Goal: Check status: Check status

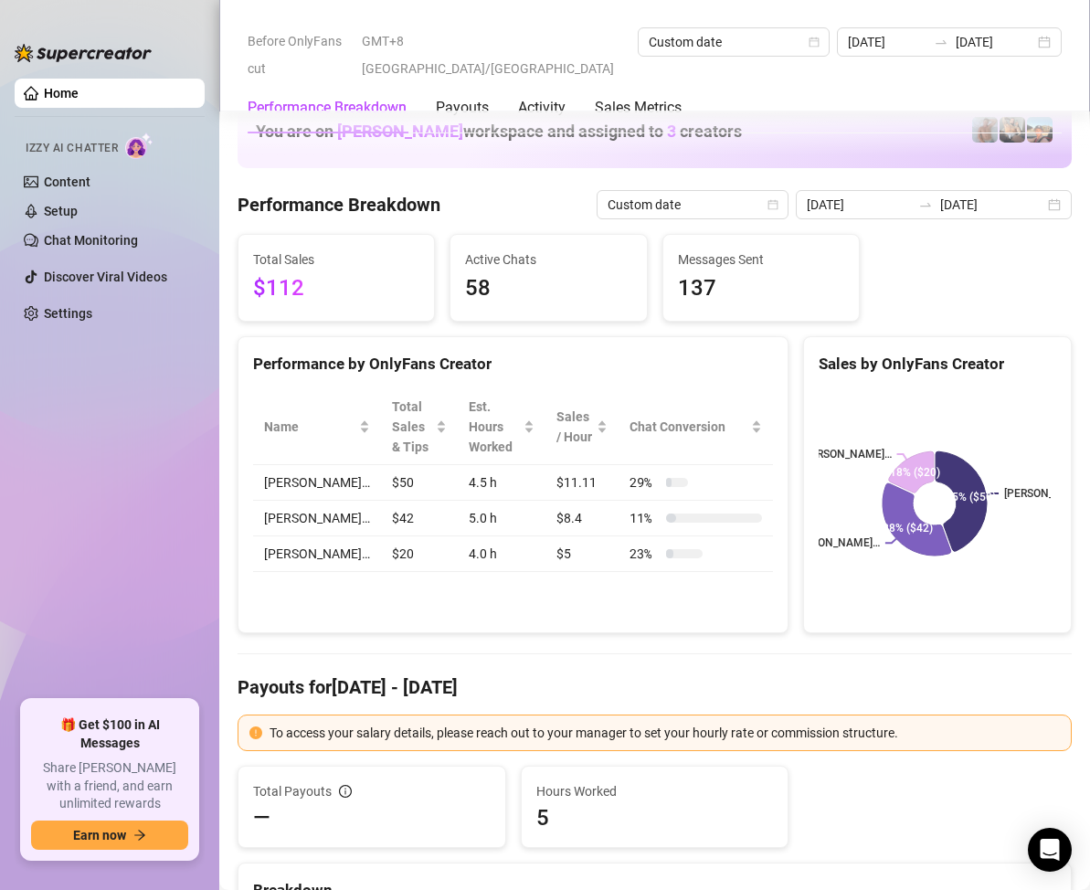
scroll to position [2376, 0]
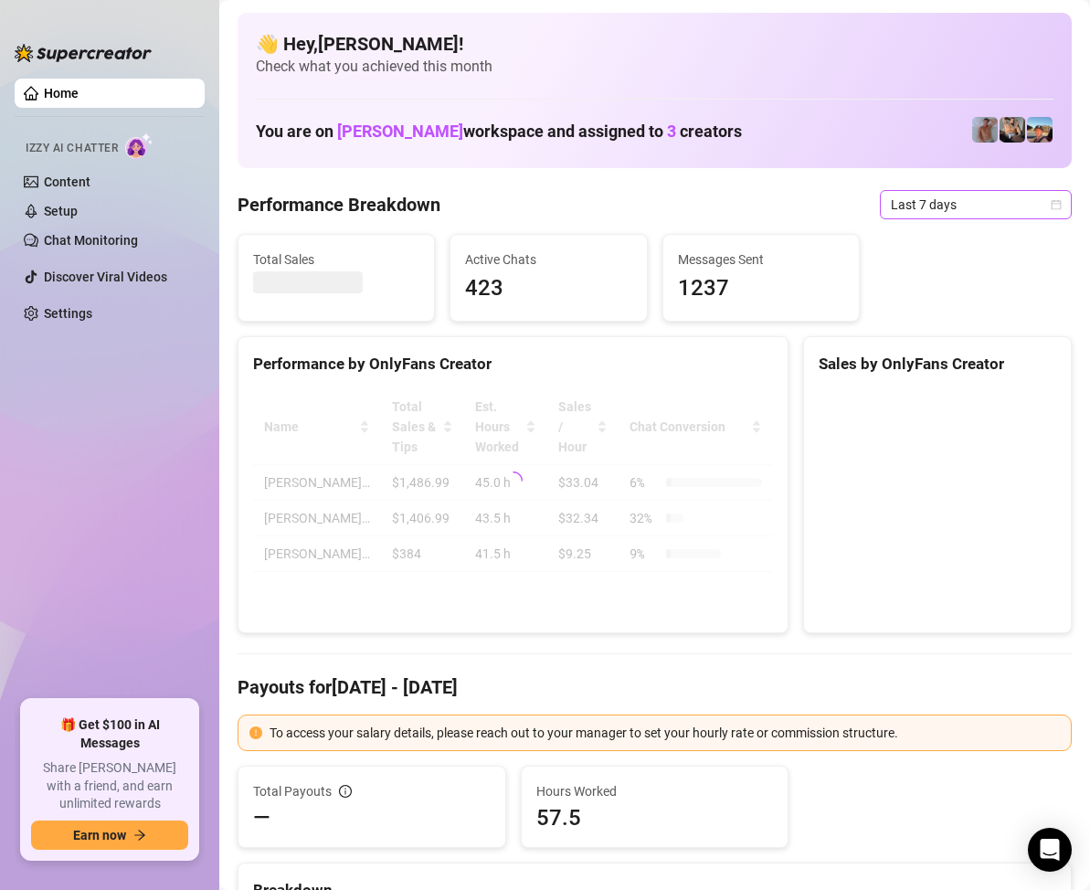
click at [1032, 201] on span "Last 7 days" at bounding box center [976, 204] width 170 height 27
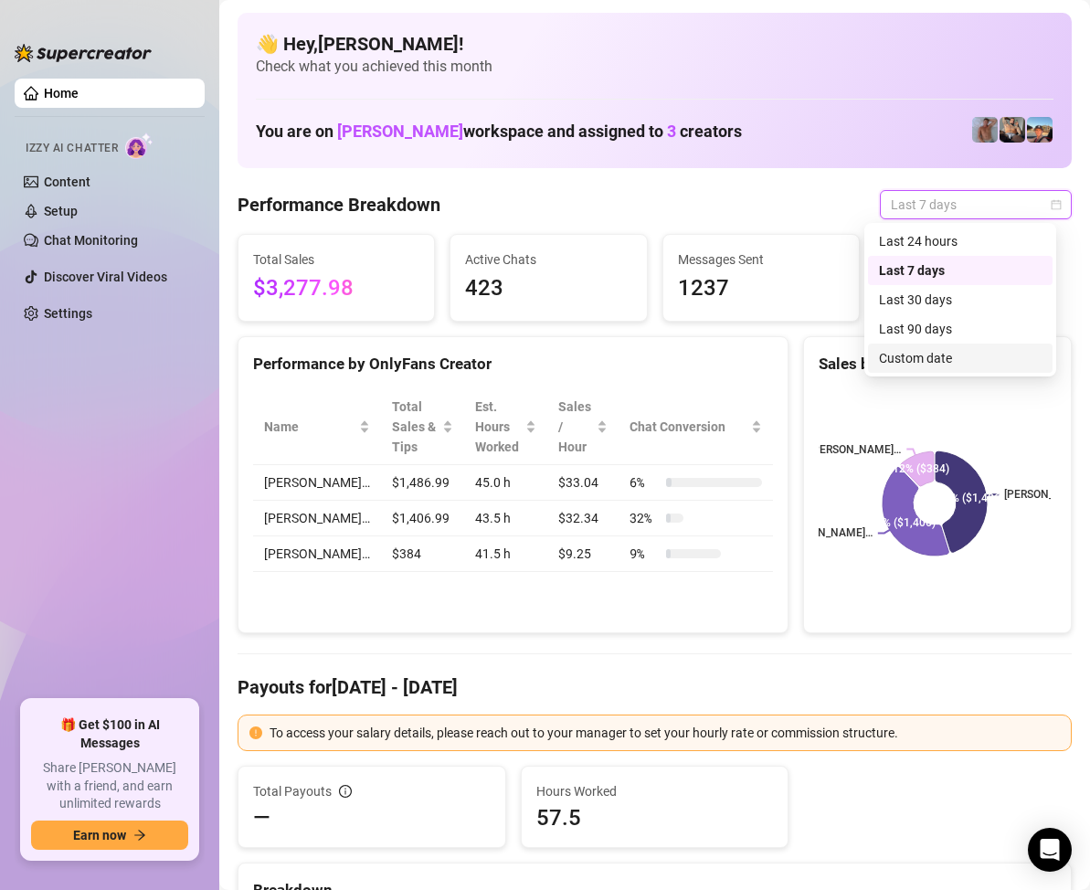
click at [931, 355] on div "Custom date" at bounding box center [960, 358] width 163 height 20
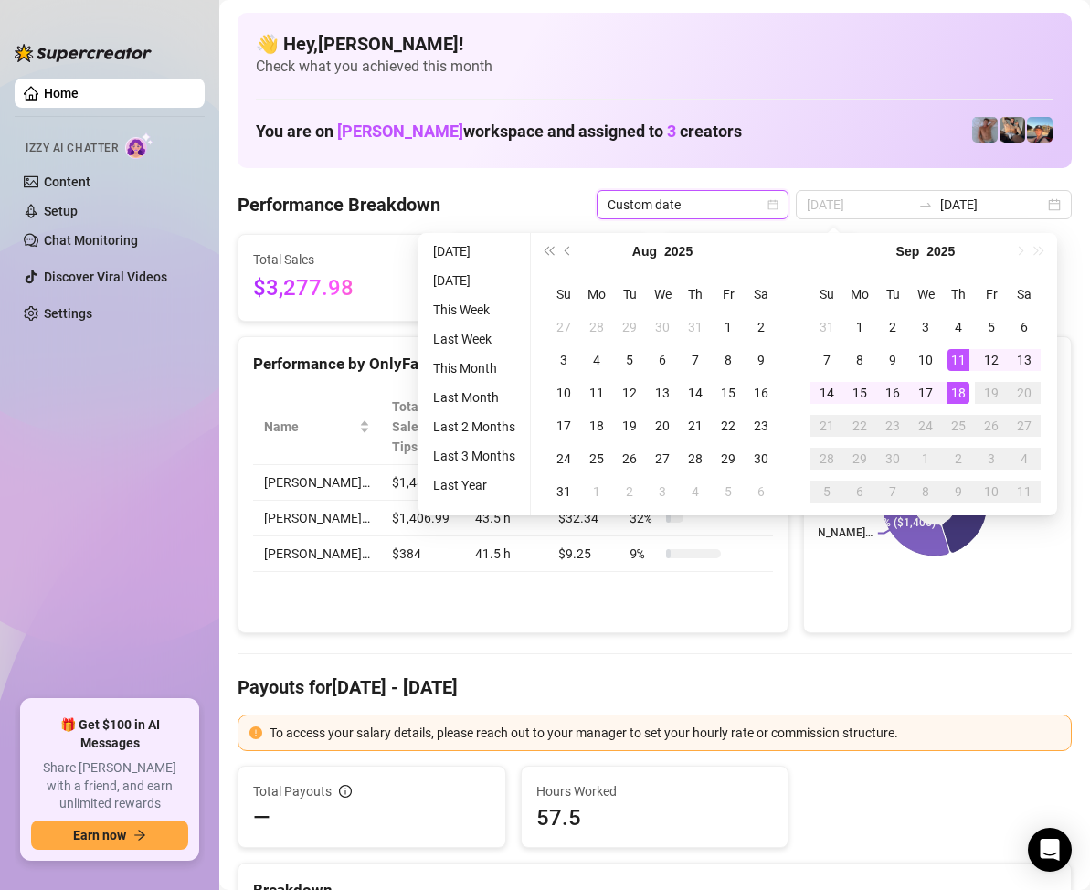
type input "[DATE]"
click at [953, 386] on div "18" at bounding box center [959, 393] width 22 height 22
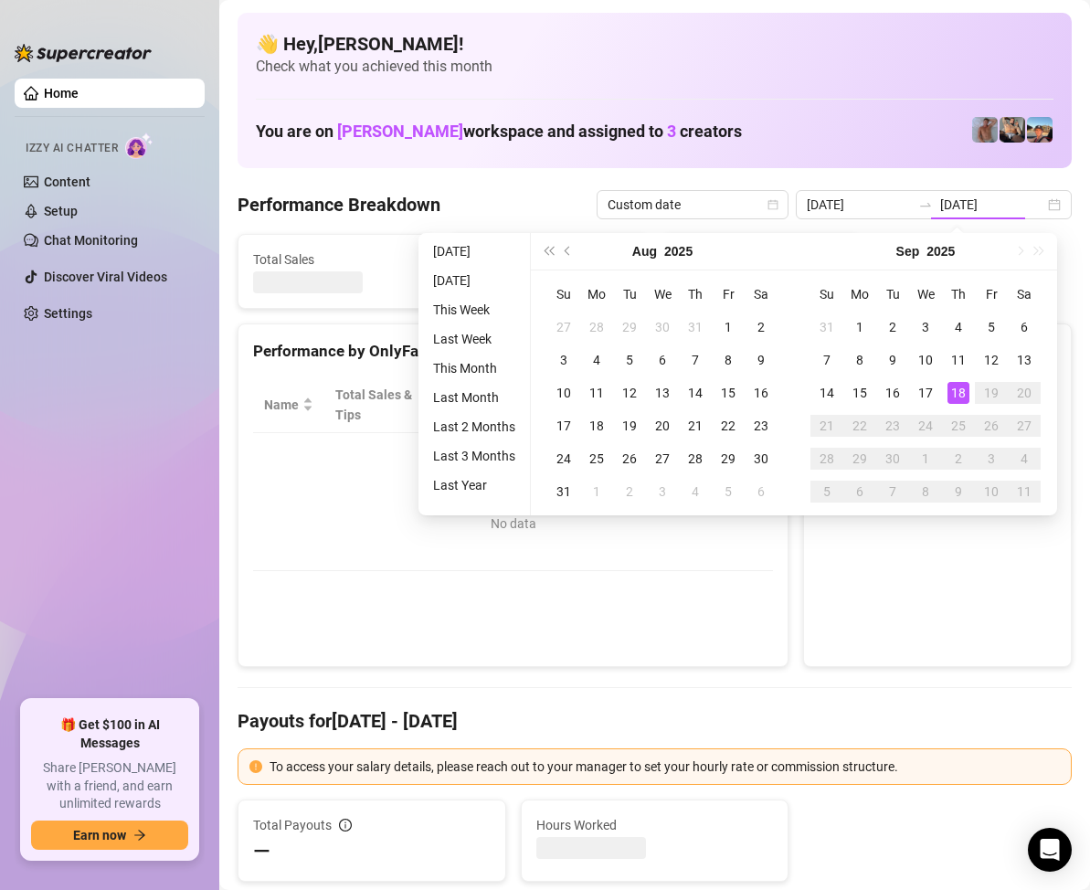
type input "[DATE]"
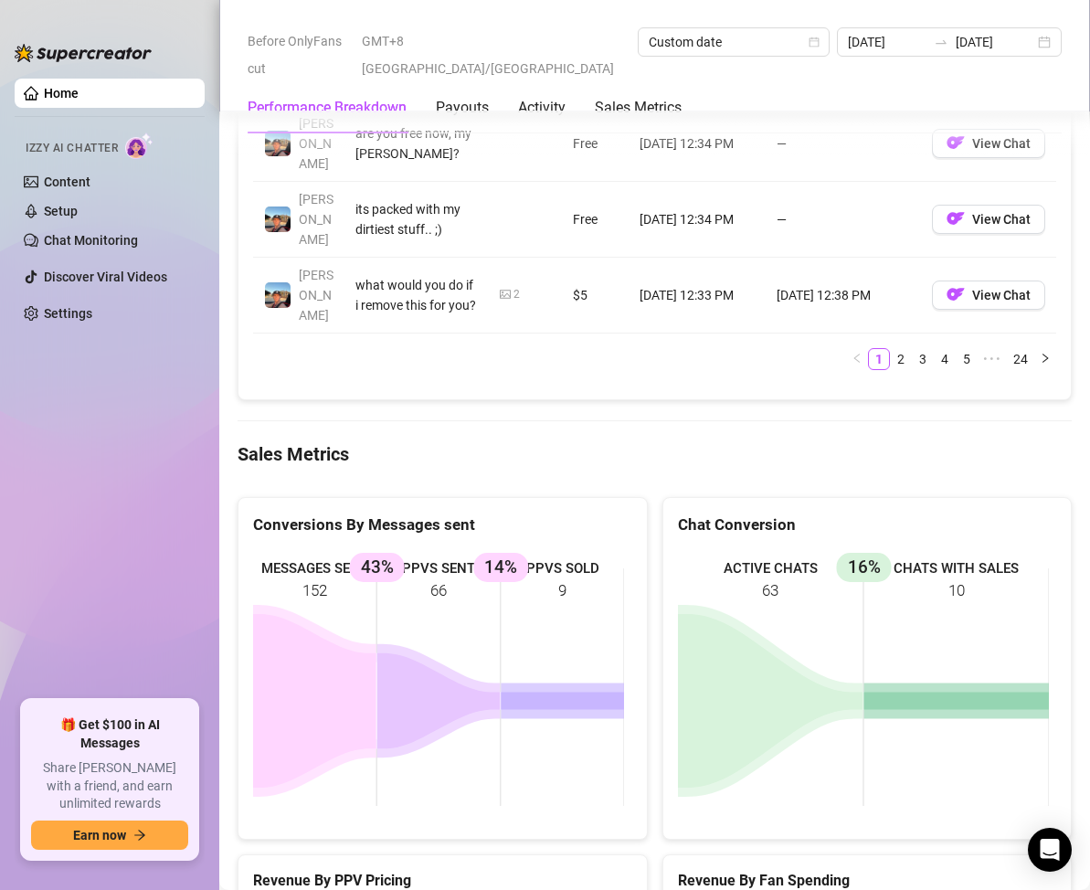
scroll to position [2285, 0]
